Goal: Check status: Check status

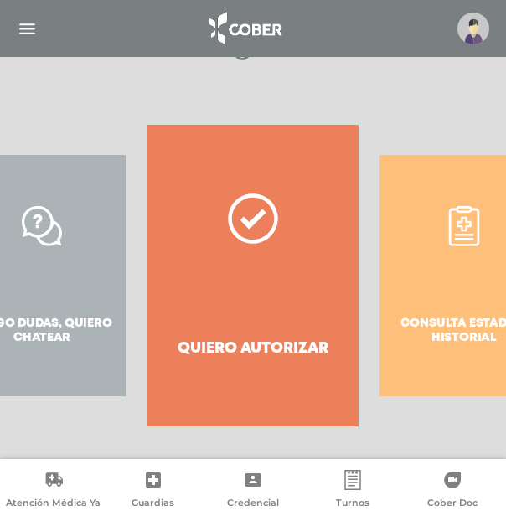
scroll to position [382, 0]
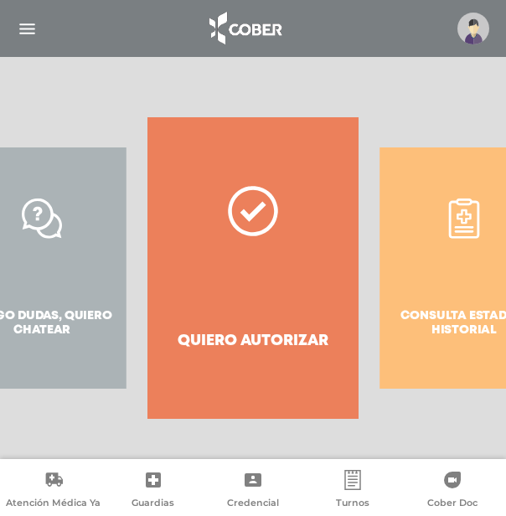
drag, startPoint x: 453, startPoint y: 312, endPoint x: 442, endPoint y: 321, distance: 14.3
click at [453, 313] on div "Consulta estado & historial" at bounding box center [464, 268] width 211 height 302
click at [427, 329] on div "Consulta estado & historial" at bounding box center [464, 268] width 211 height 302
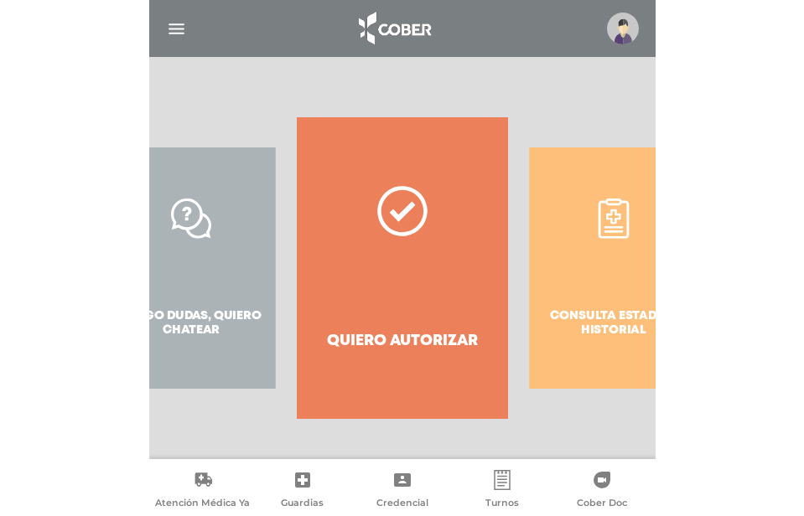
scroll to position [325, 0]
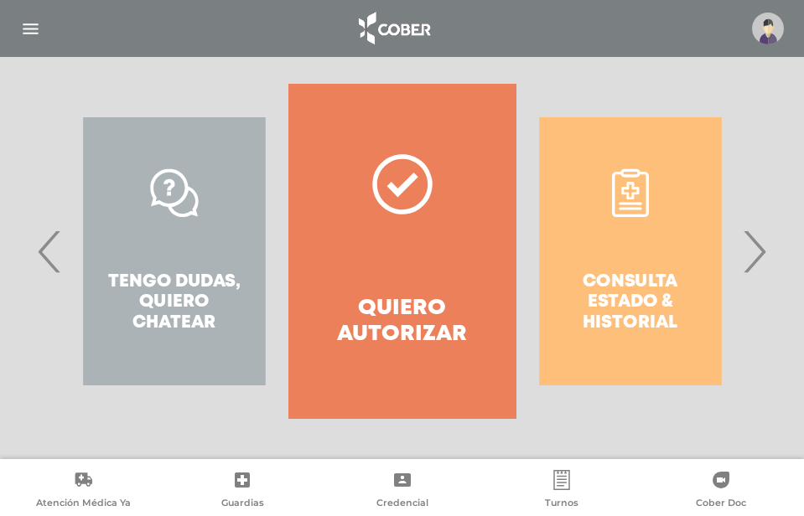
click at [505, 298] on div "Consulta estado & historial" at bounding box center [630, 251] width 228 height 335
click at [505, 250] on span "›" at bounding box center [753, 251] width 33 height 91
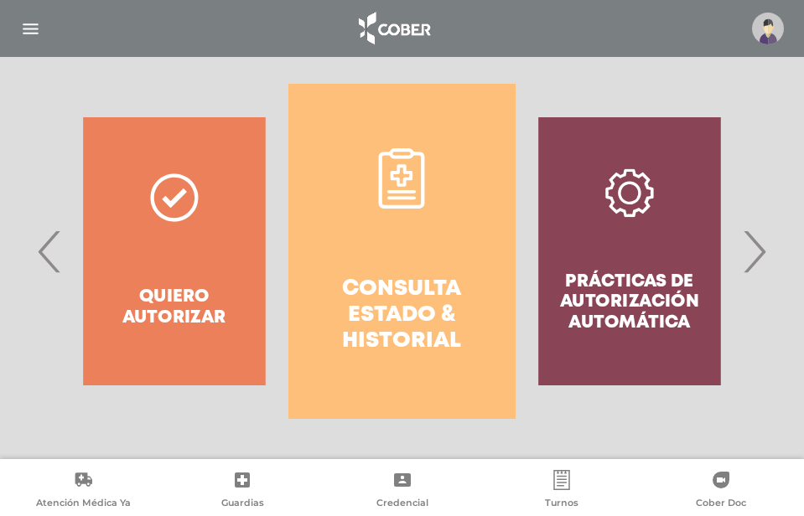
click at [377, 297] on h4 "Consulta estado & historial" at bounding box center [402, 316] width 168 height 79
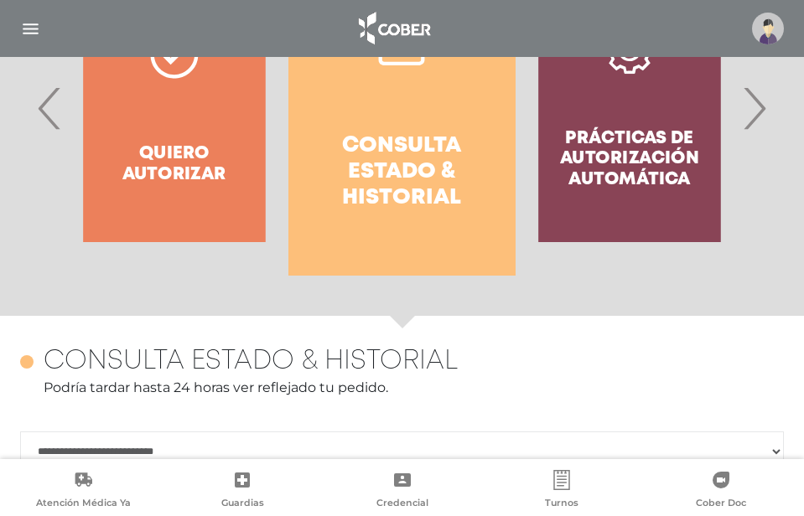
scroll to position [493, 0]
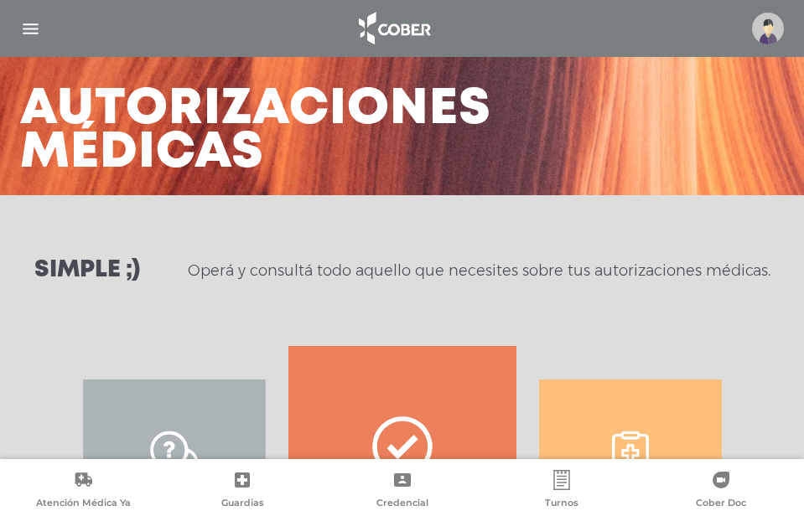
scroll to position [325, 0]
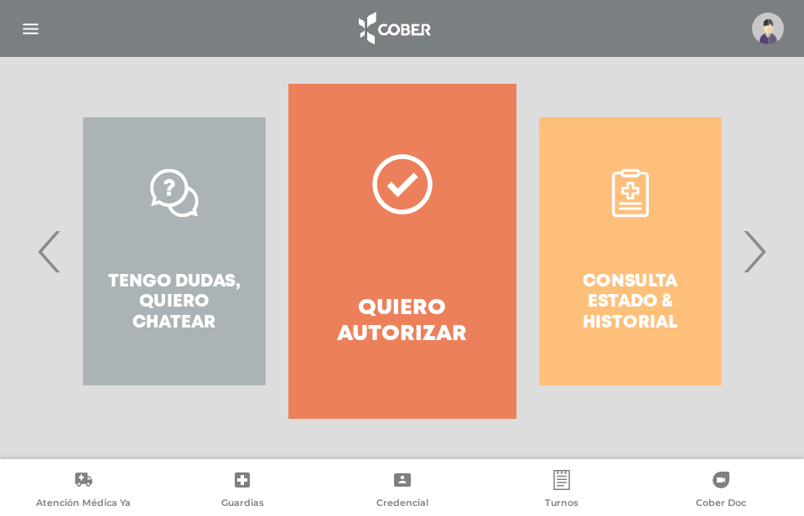
click at [752, 258] on span "›" at bounding box center [753, 251] width 33 height 91
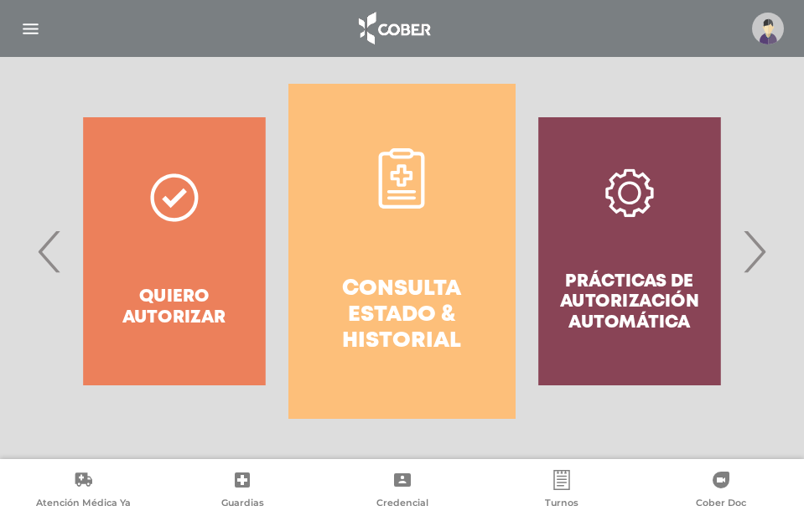
click at [404, 303] on h4 "Consulta estado & historial" at bounding box center [402, 316] width 168 height 79
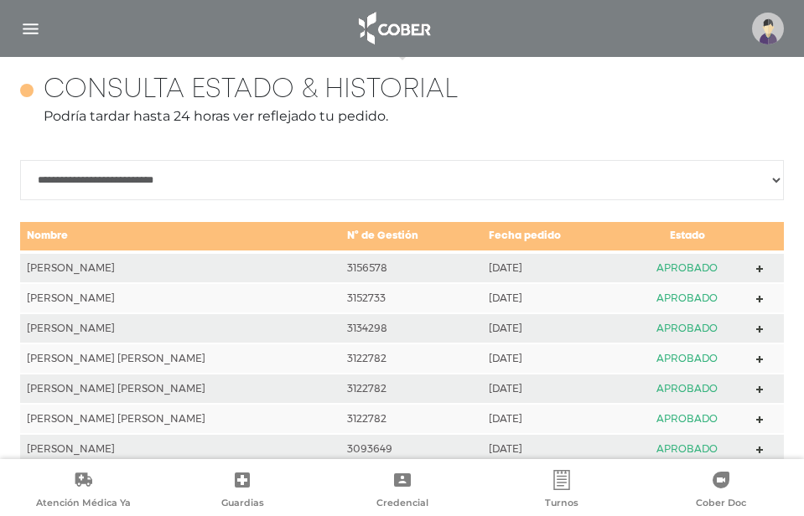
scroll to position [744, 0]
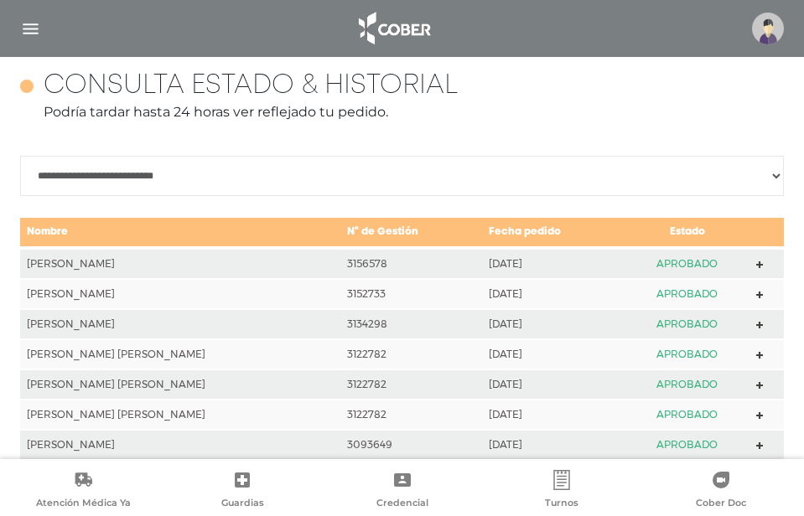
drag, startPoint x: 766, startPoint y: 23, endPoint x: 772, endPoint y: 47, distance: 24.2
click at [766, 24] on img at bounding box center [768, 29] width 32 height 32
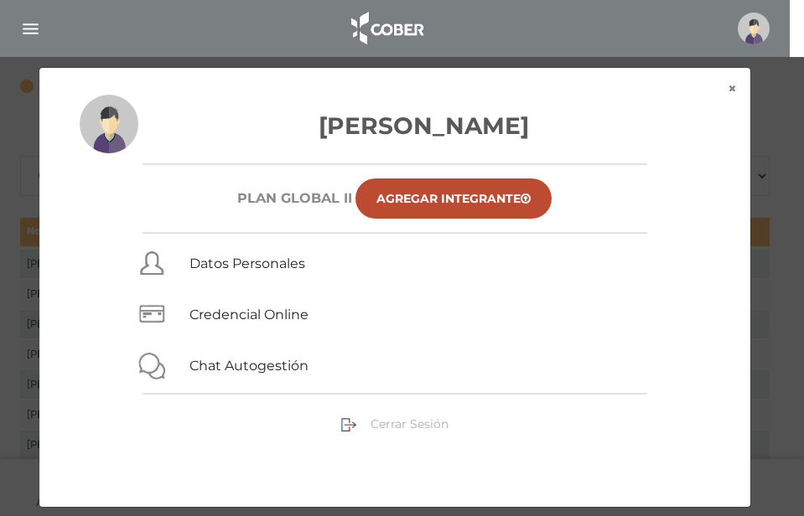
click at [420, 422] on span "Cerrar Sesión" at bounding box center [409, 424] width 78 height 15
